Goal: Information Seeking & Learning: Learn about a topic

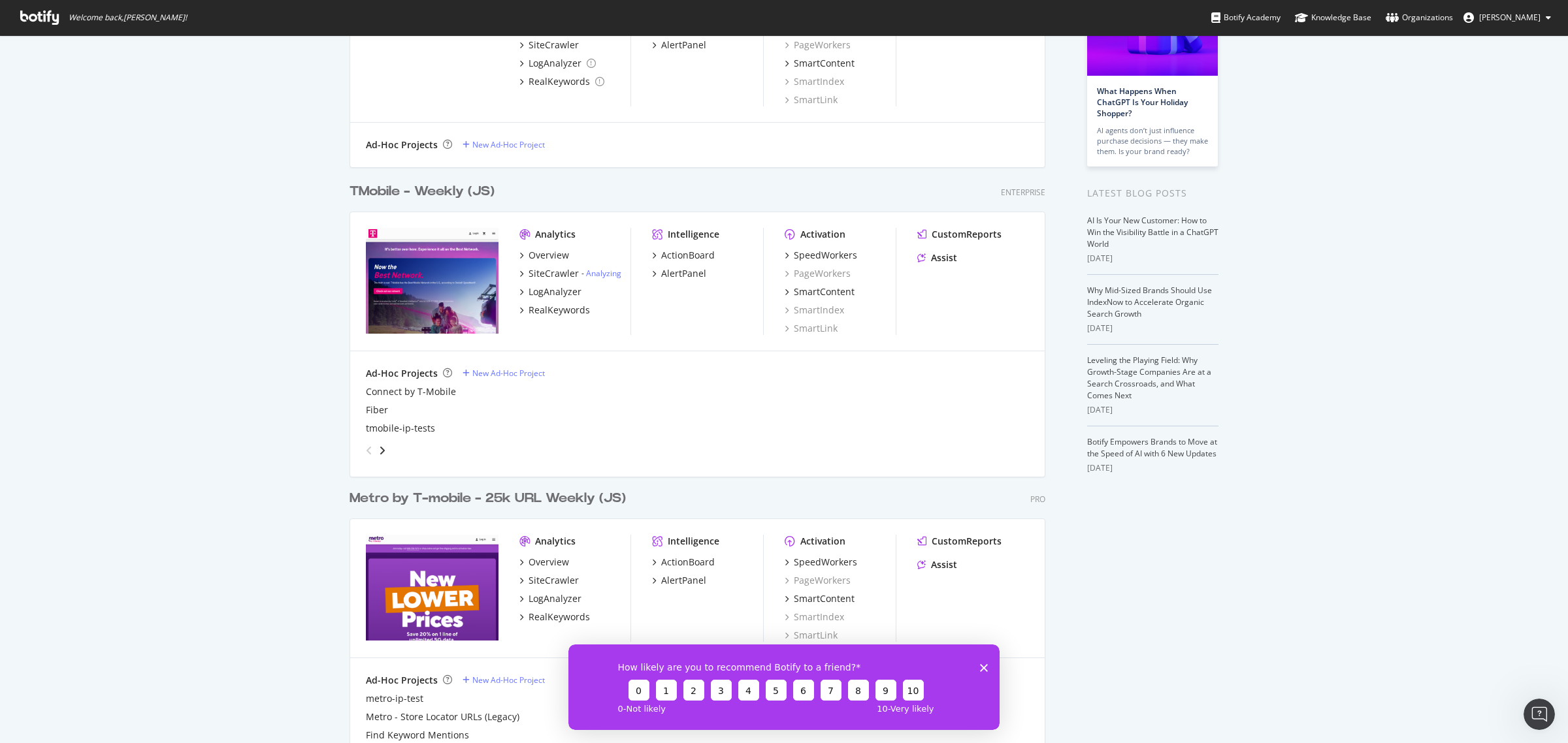
scroll to position [163, 0]
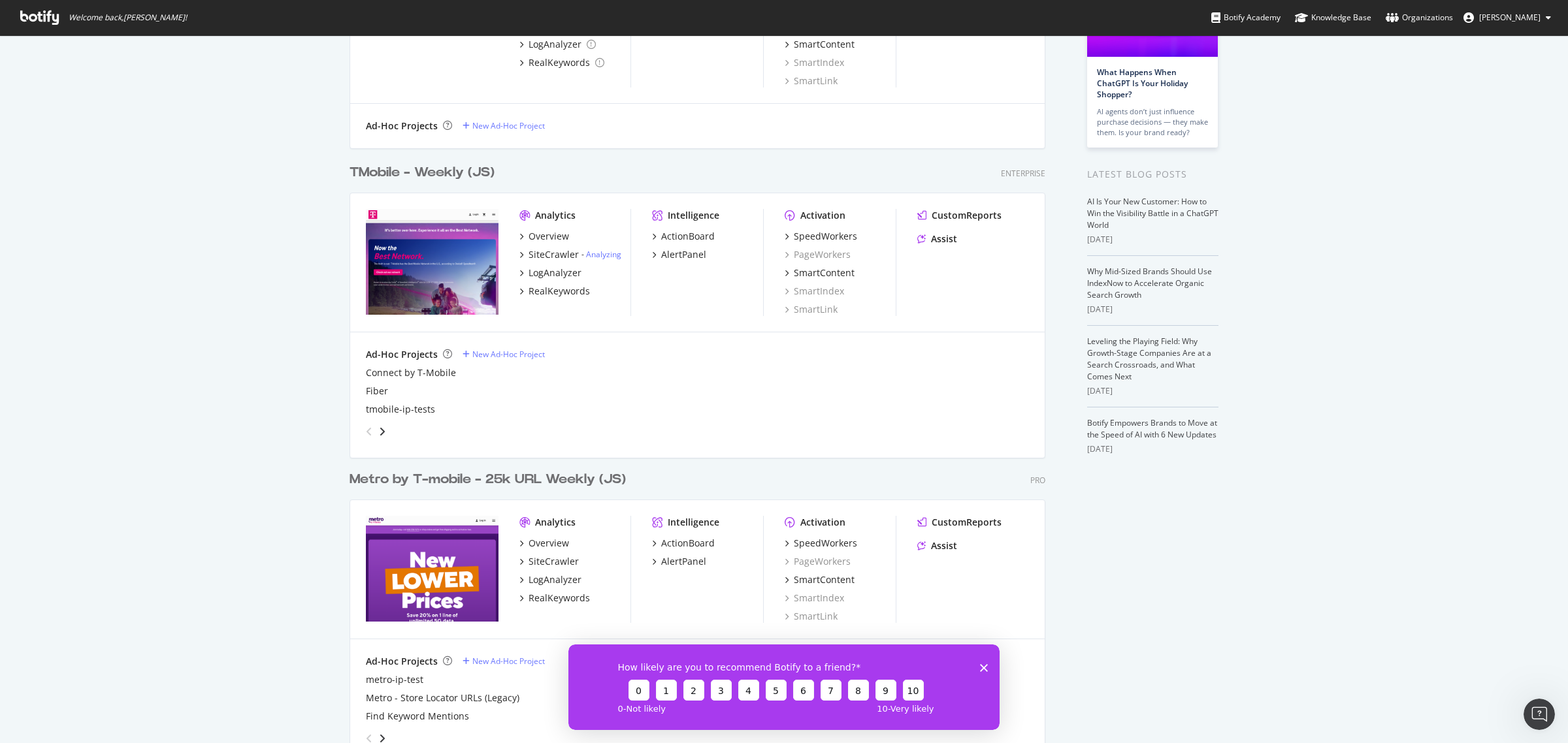
click at [468, 476] on div "Metro by T-mobile - 25k URL Weekly (JS)" at bounding box center [487, 479] width 276 height 19
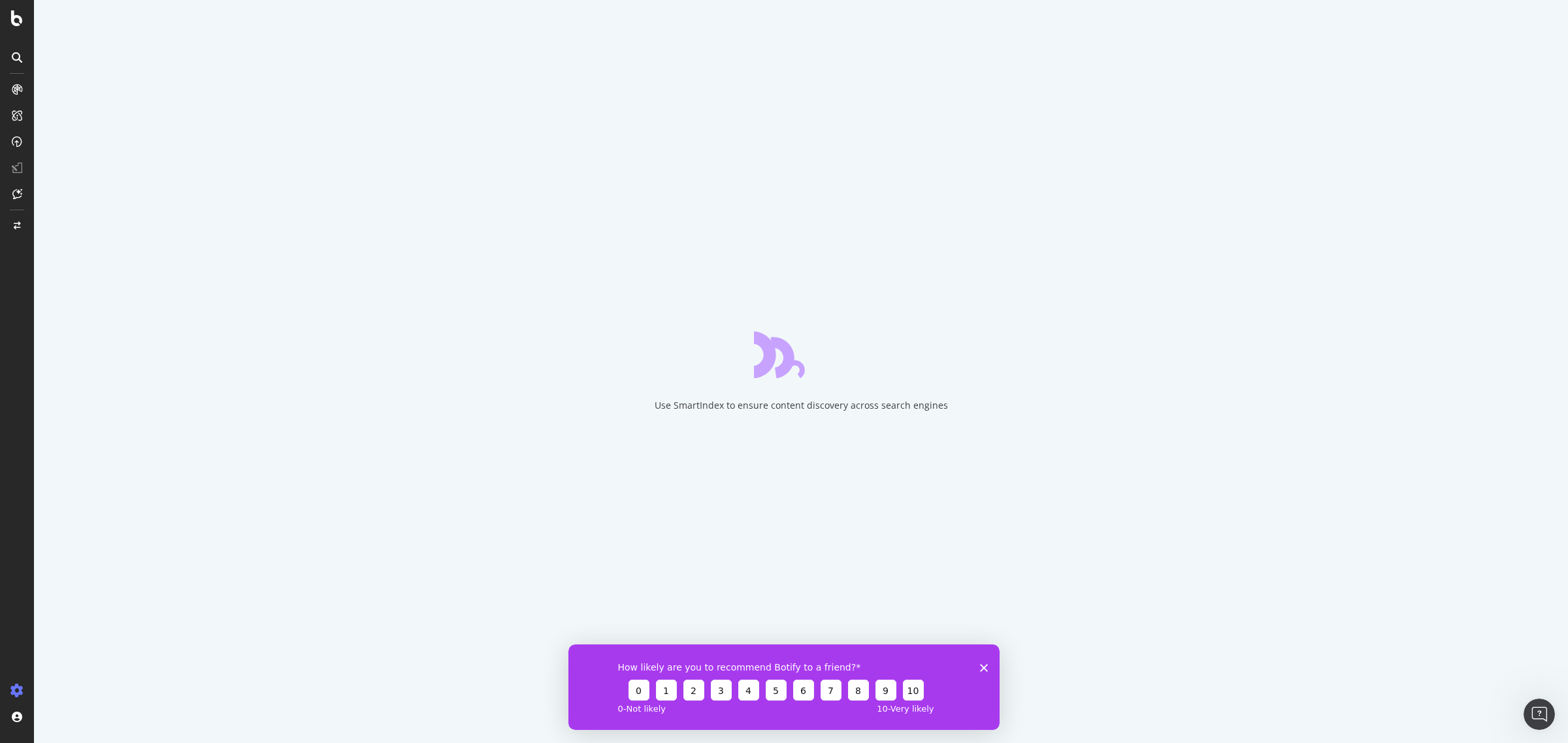
click at [985, 662] on div "How likely are you to recommend Botify to a friend? 0 1 2 3 4 5 6 7 8 9 10 0 - …" at bounding box center [784, 686] width 431 height 86
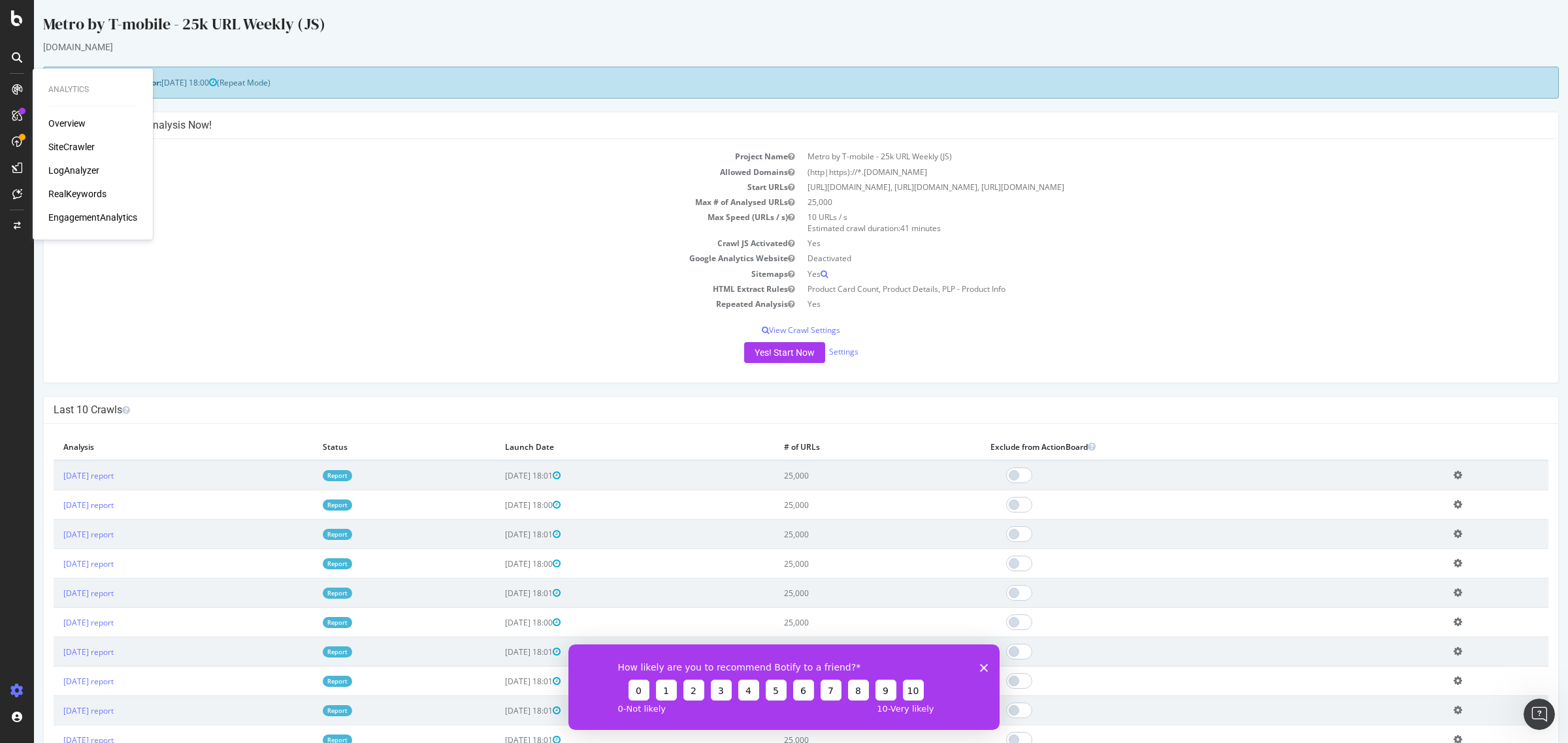
click at [77, 191] on div "RealKeywords" at bounding box center [78, 193] width 58 height 13
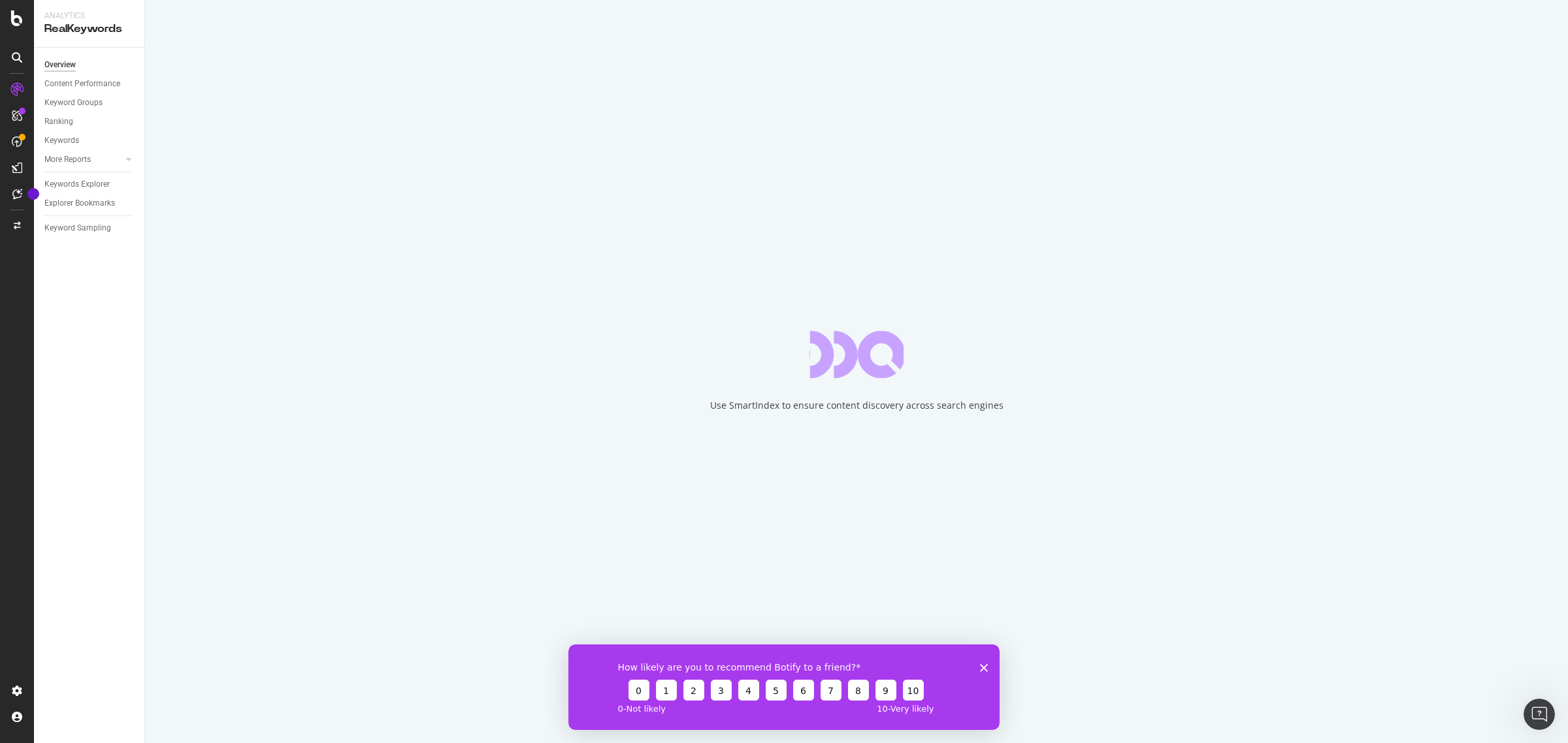
click at [980, 668] on icon "Close survey" at bounding box center [984, 667] width 8 height 8
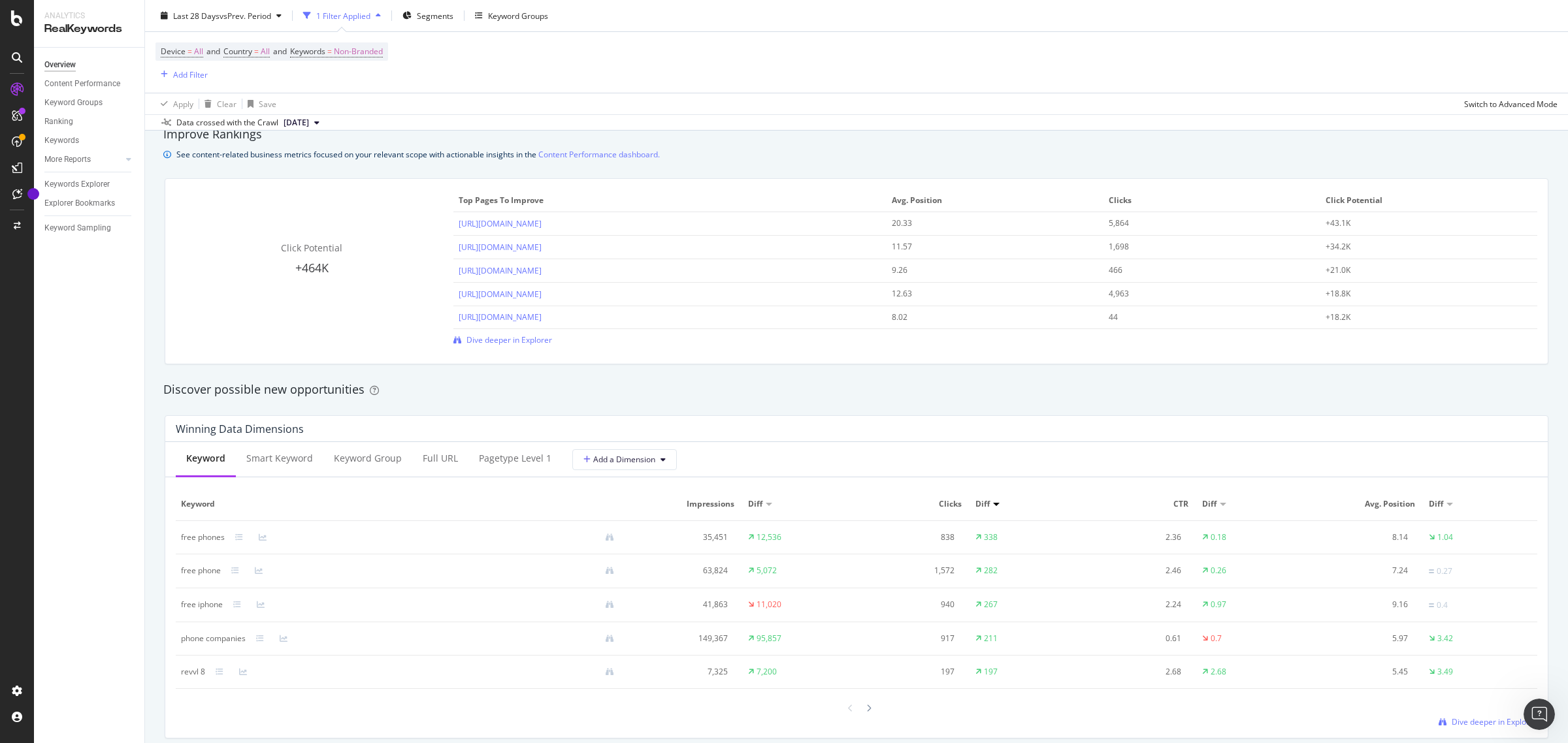
scroll to position [979, 0]
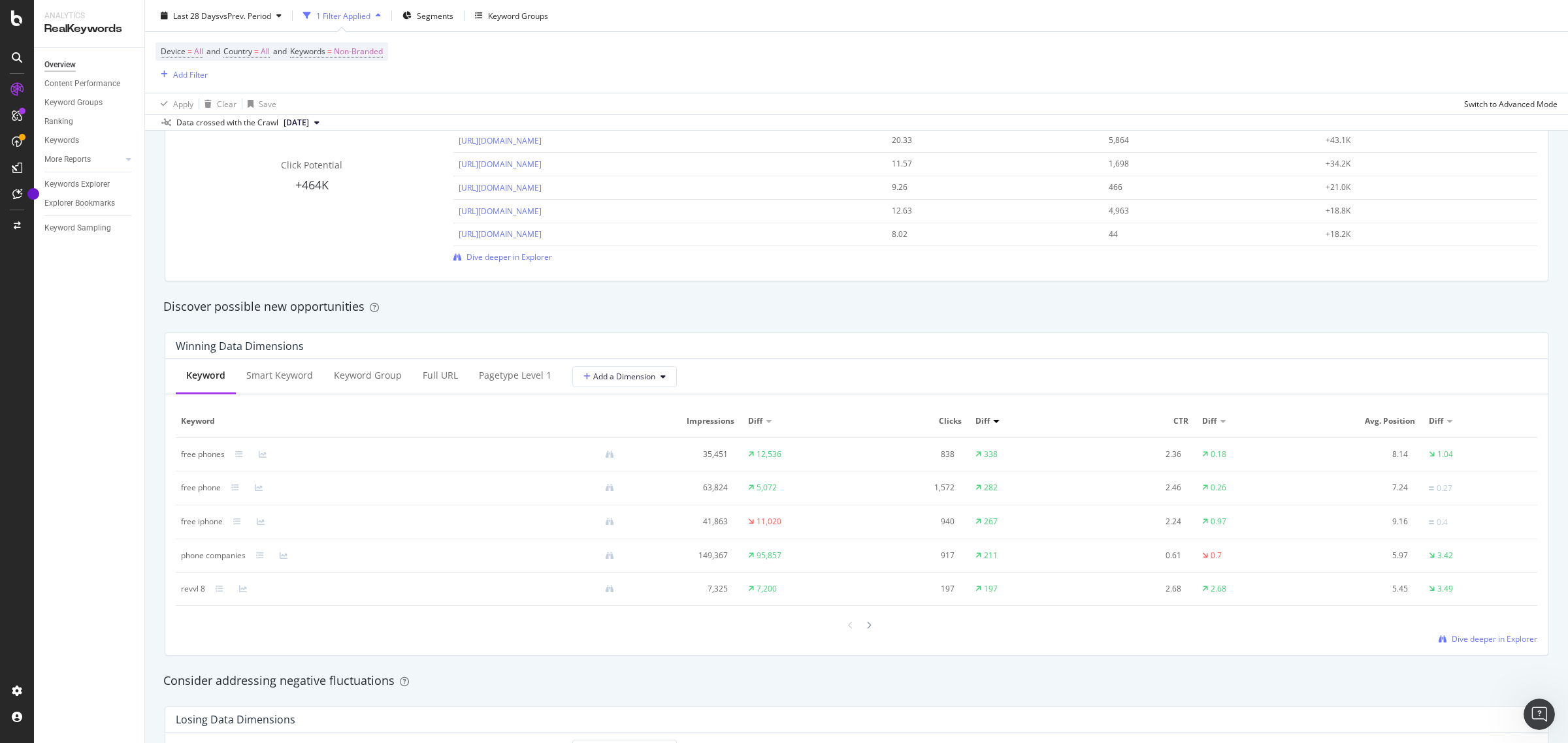
click at [946, 425] on span "Clicks" at bounding box center [911, 421] width 100 height 11
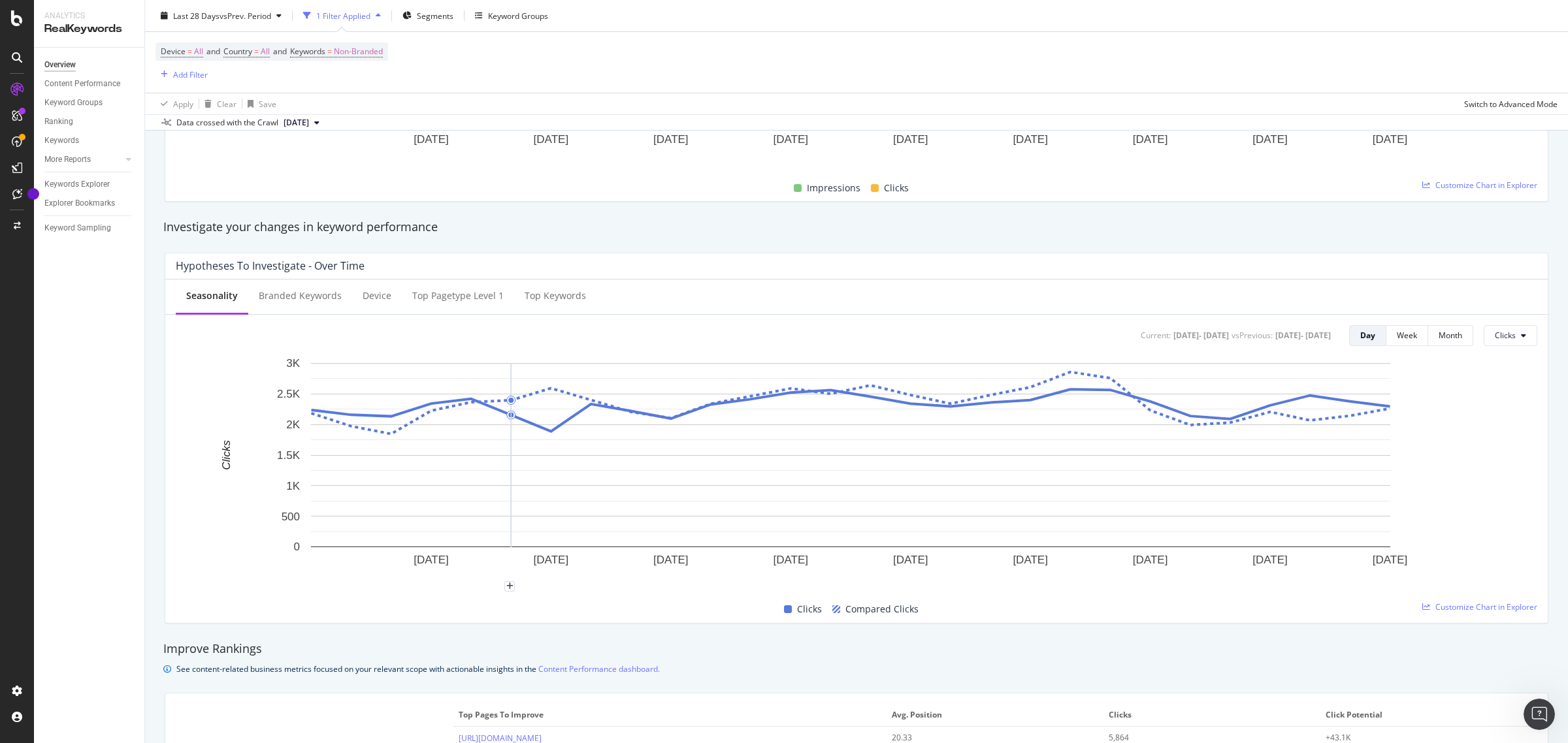
scroll to position [408, 0]
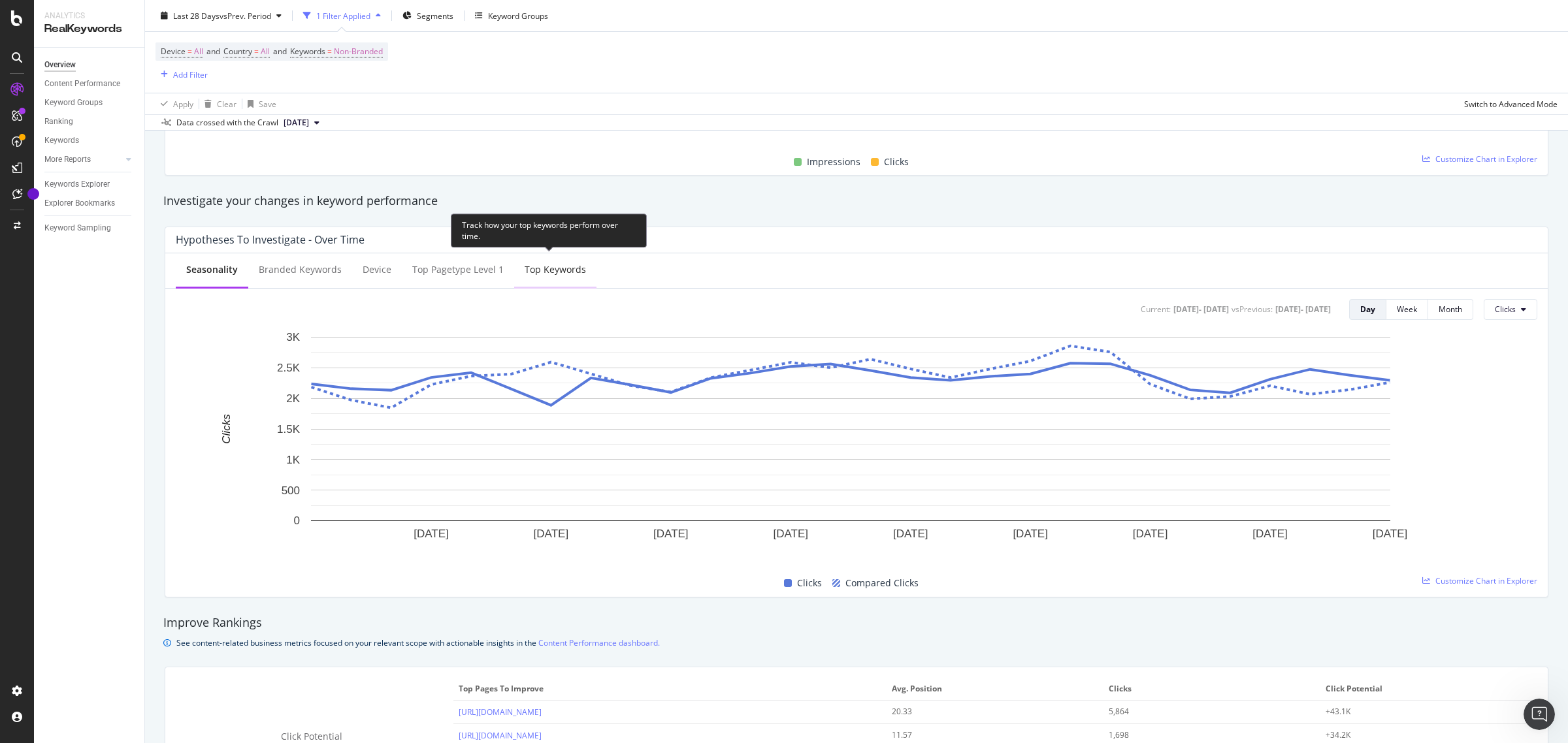
click at [543, 277] on div "Top Keywords" at bounding box center [554, 270] width 82 height 36
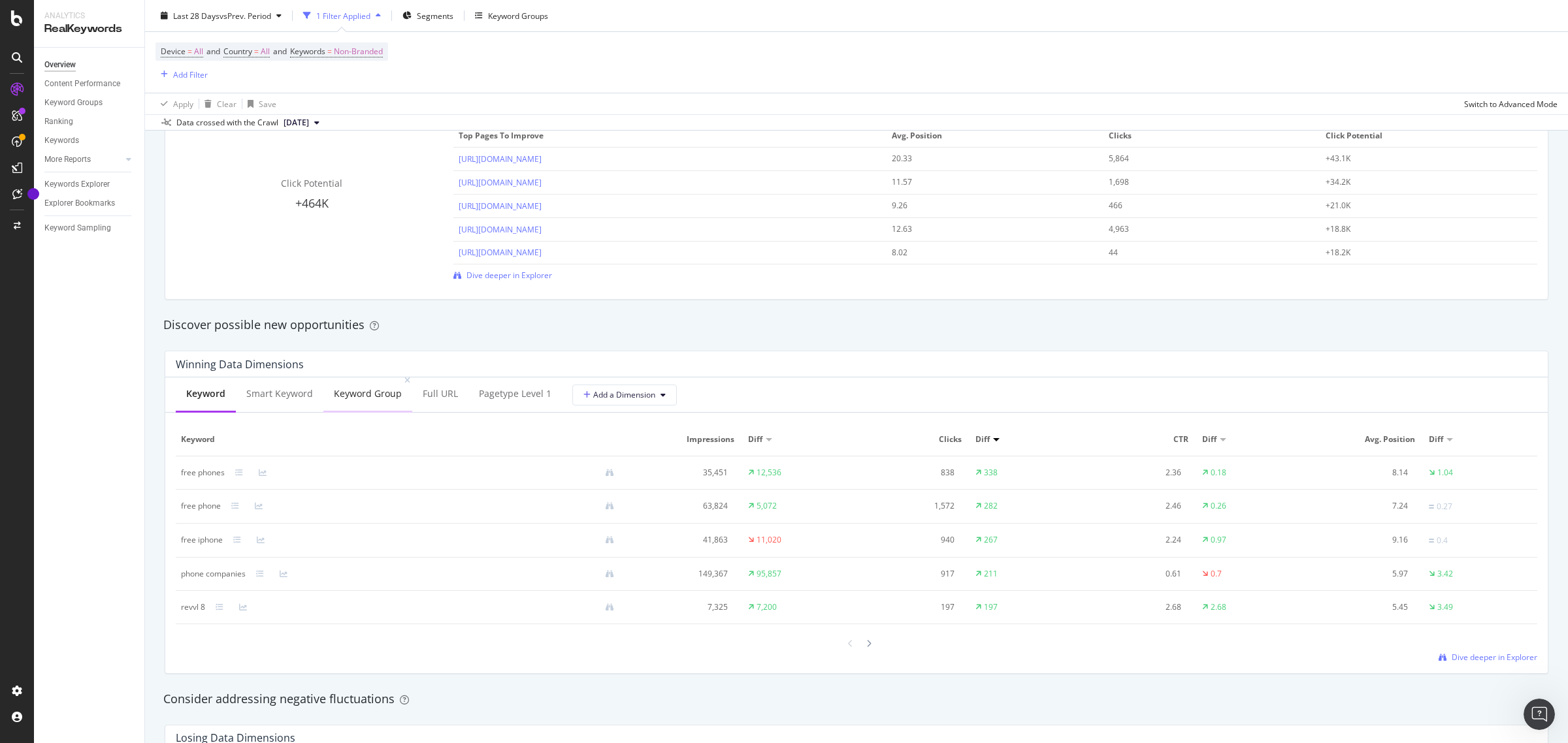
scroll to position [1061, 0]
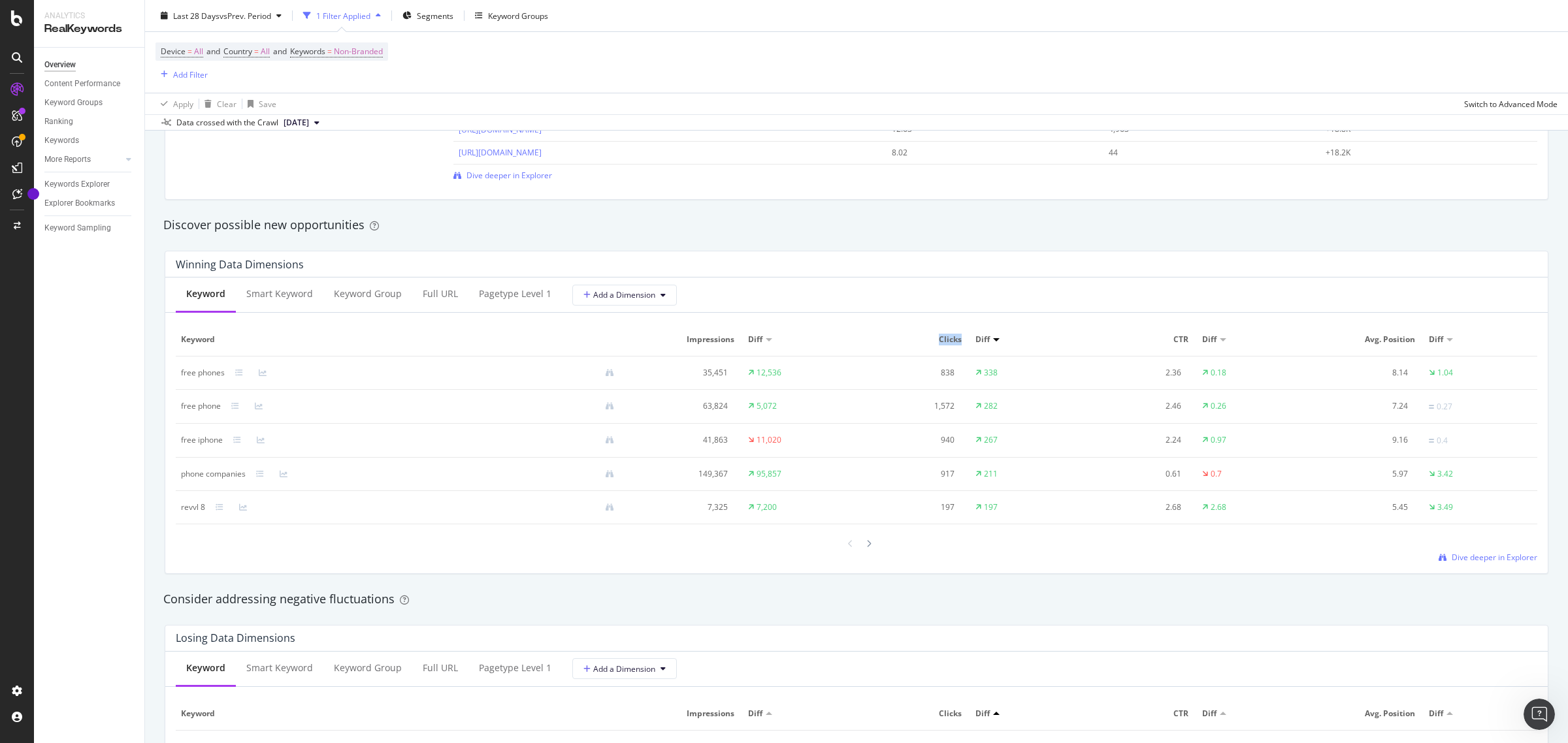
drag, startPoint x: 759, startPoint y: 341, endPoint x: 857, endPoint y: 327, distance: 99.0
click at [857, 327] on tr "Keyword Impressions Diff Clicks Diff CTR Diff Avg. Position Diff" at bounding box center [856, 340] width 1361 height 34
click at [948, 340] on span "Clicks" at bounding box center [911, 339] width 100 height 11
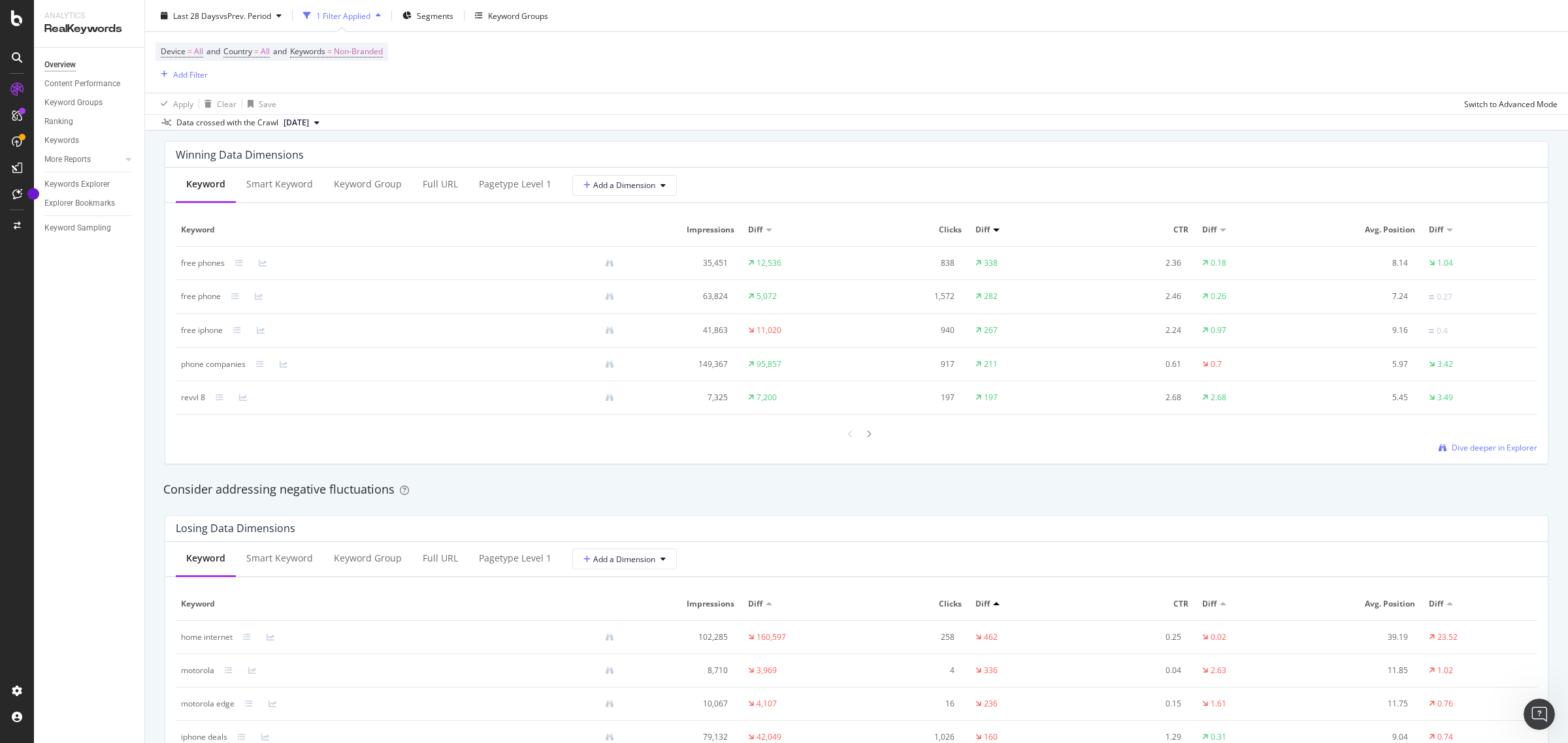
scroll to position [1143, 0]
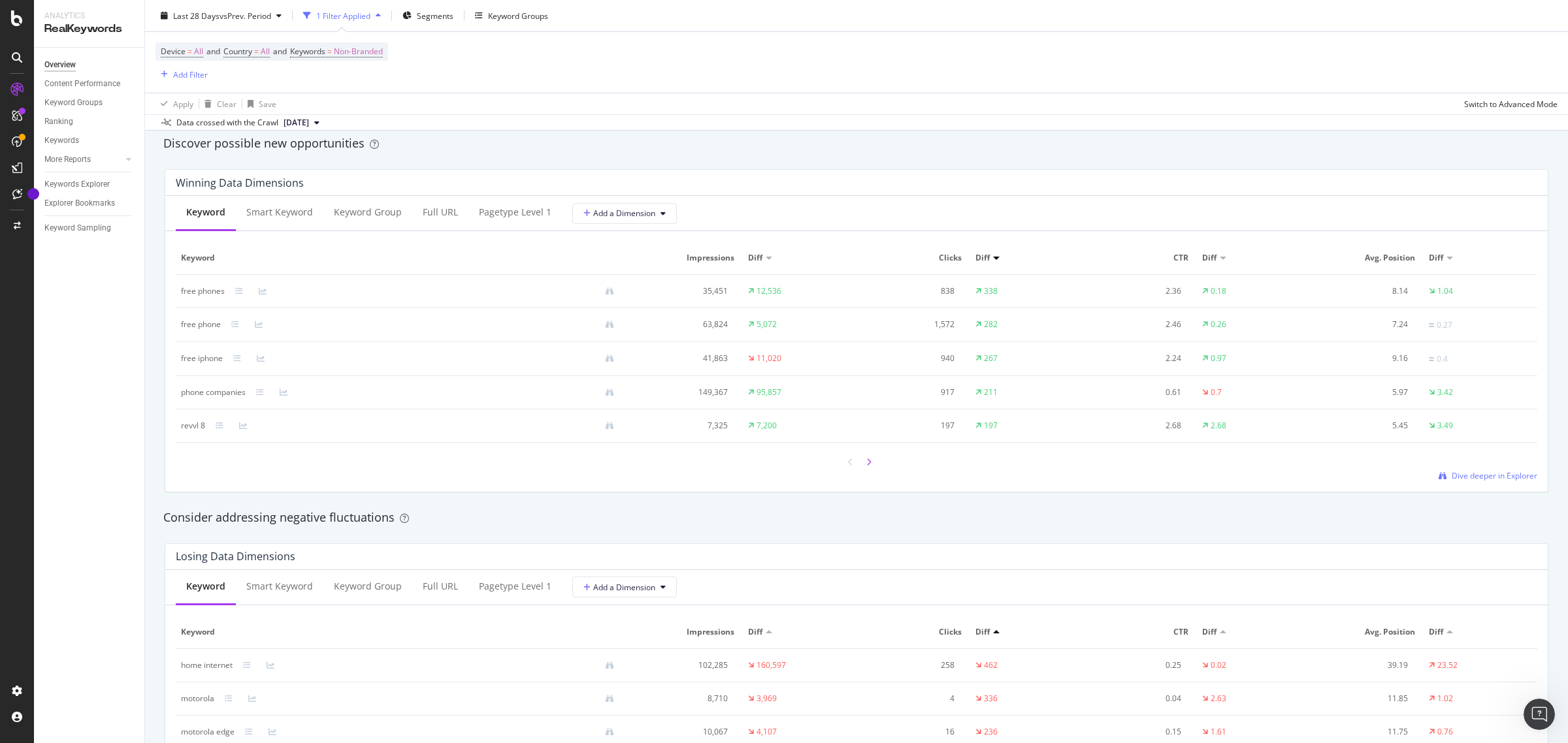
click at [870, 468] on div at bounding box center [856, 462] width 1361 height 18
click at [866, 465] on icon at bounding box center [869, 462] width 5 height 8
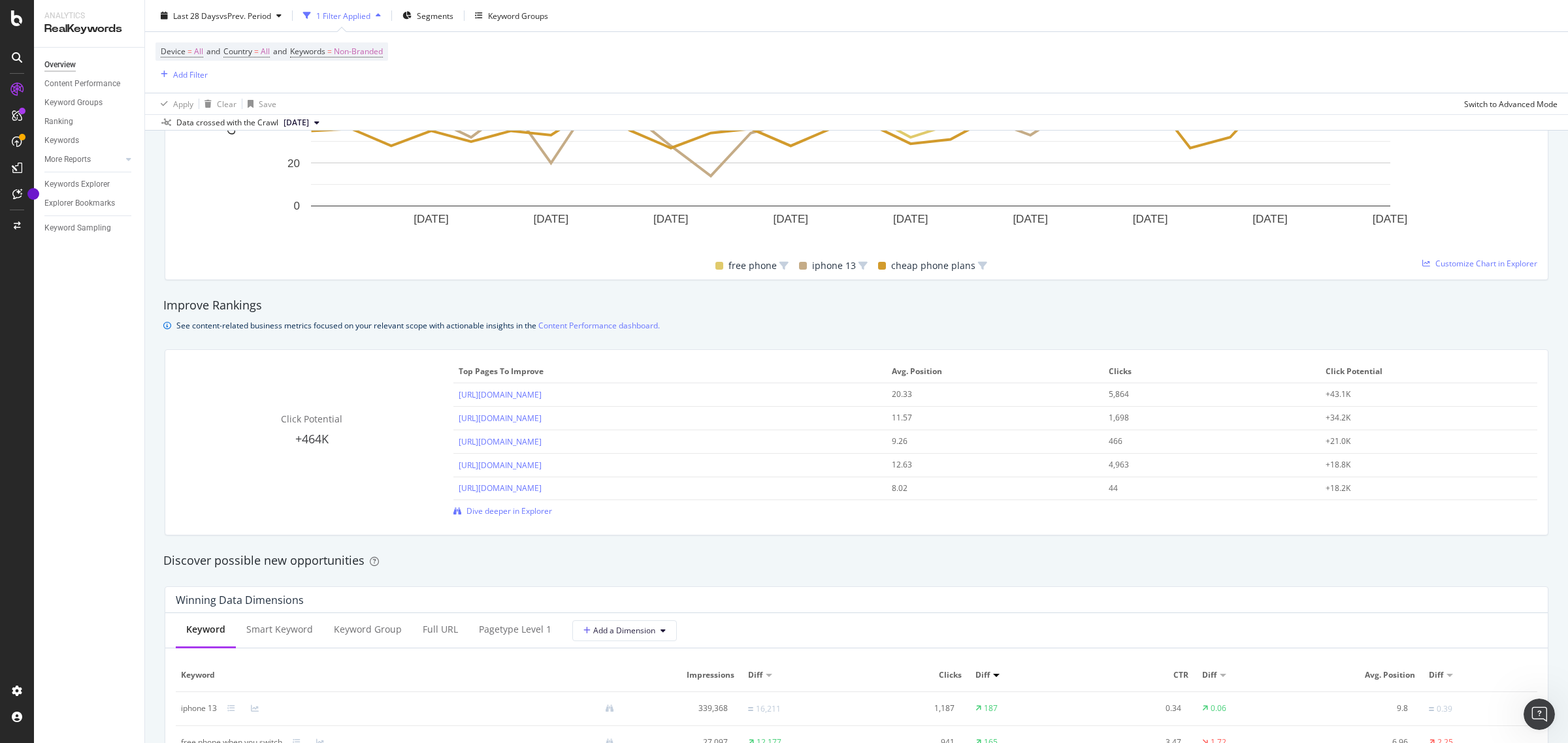
scroll to position [653, 0]
